Goal: Find specific page/section: Find specific page/section

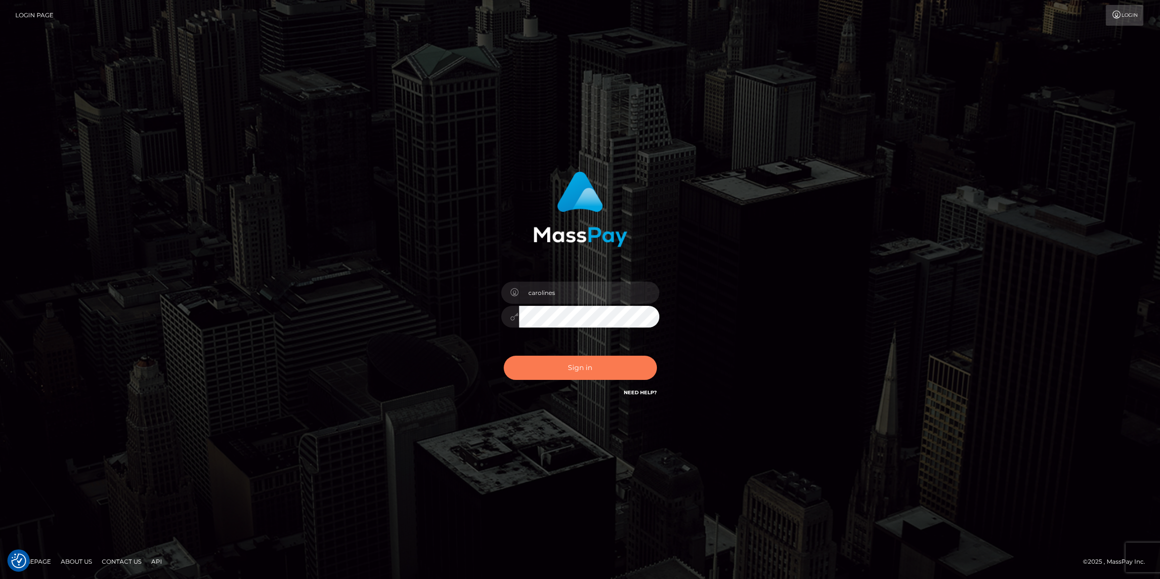
click at [570, 368] on button "Sign in" at bounding box center [580, 368] width 153 height 24
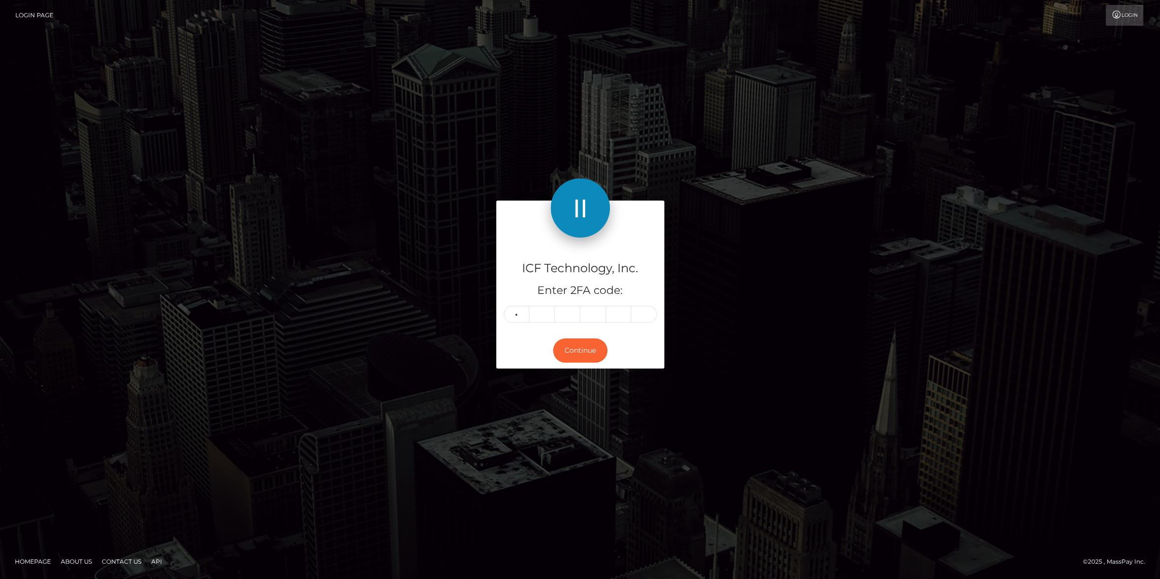
type input "8"
type input "6"
type input "7"
type input "9"
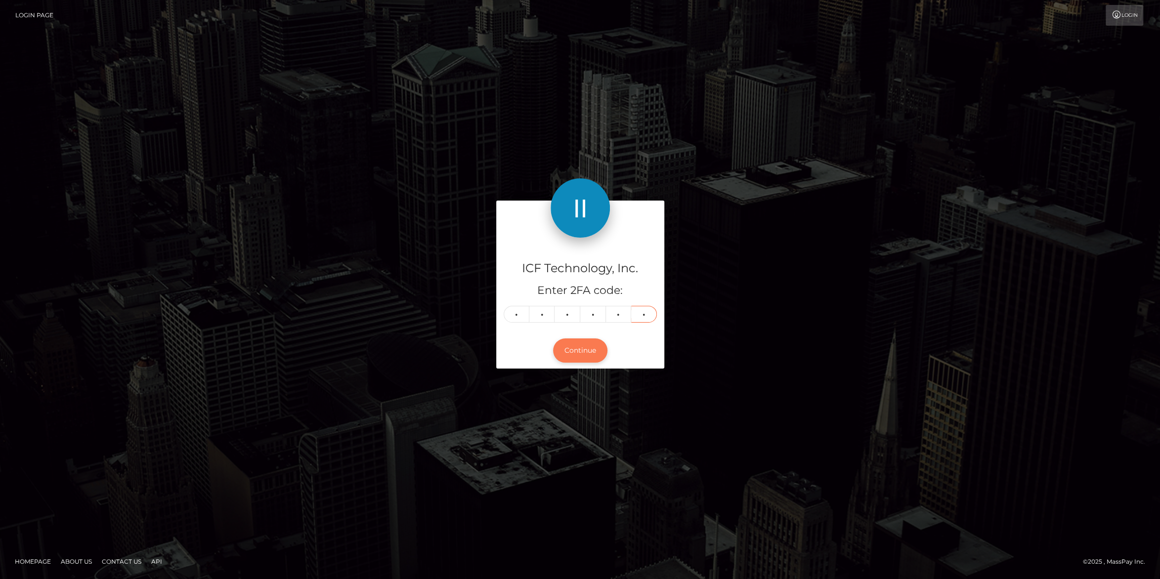
type input "1"
click at [579, 356] on button "Continue" at bounding box center [580, 351] width 54 height 24
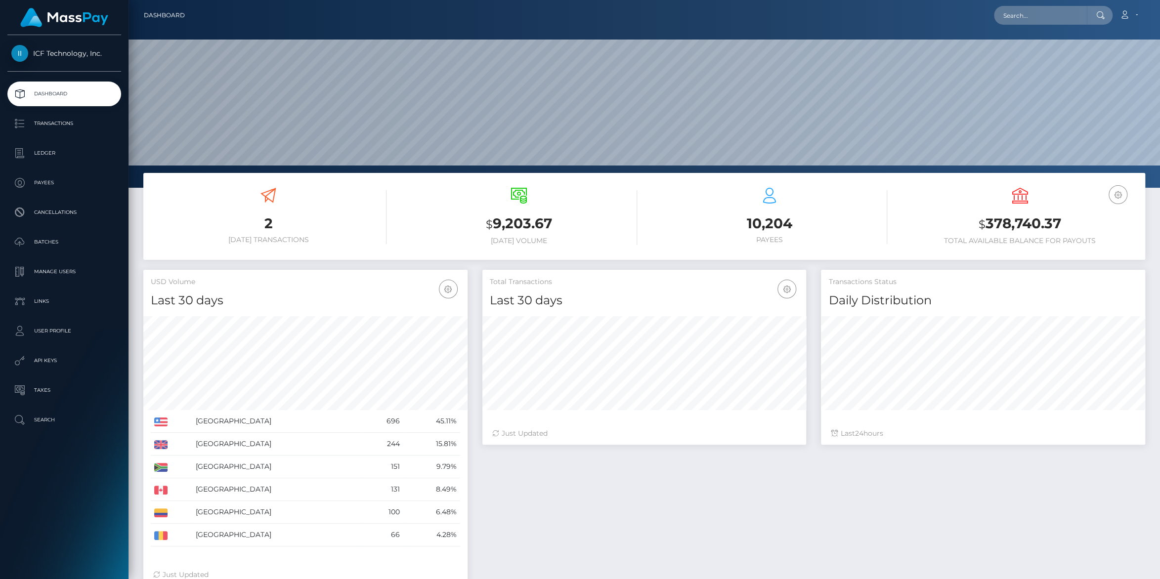
scroll to position [174, 324]
click at [45, 237] on p "Batches" at bounding box center [64, 242] width 106 height 15
